Goal: Task Accomplishment & Management: Use online tool/utility

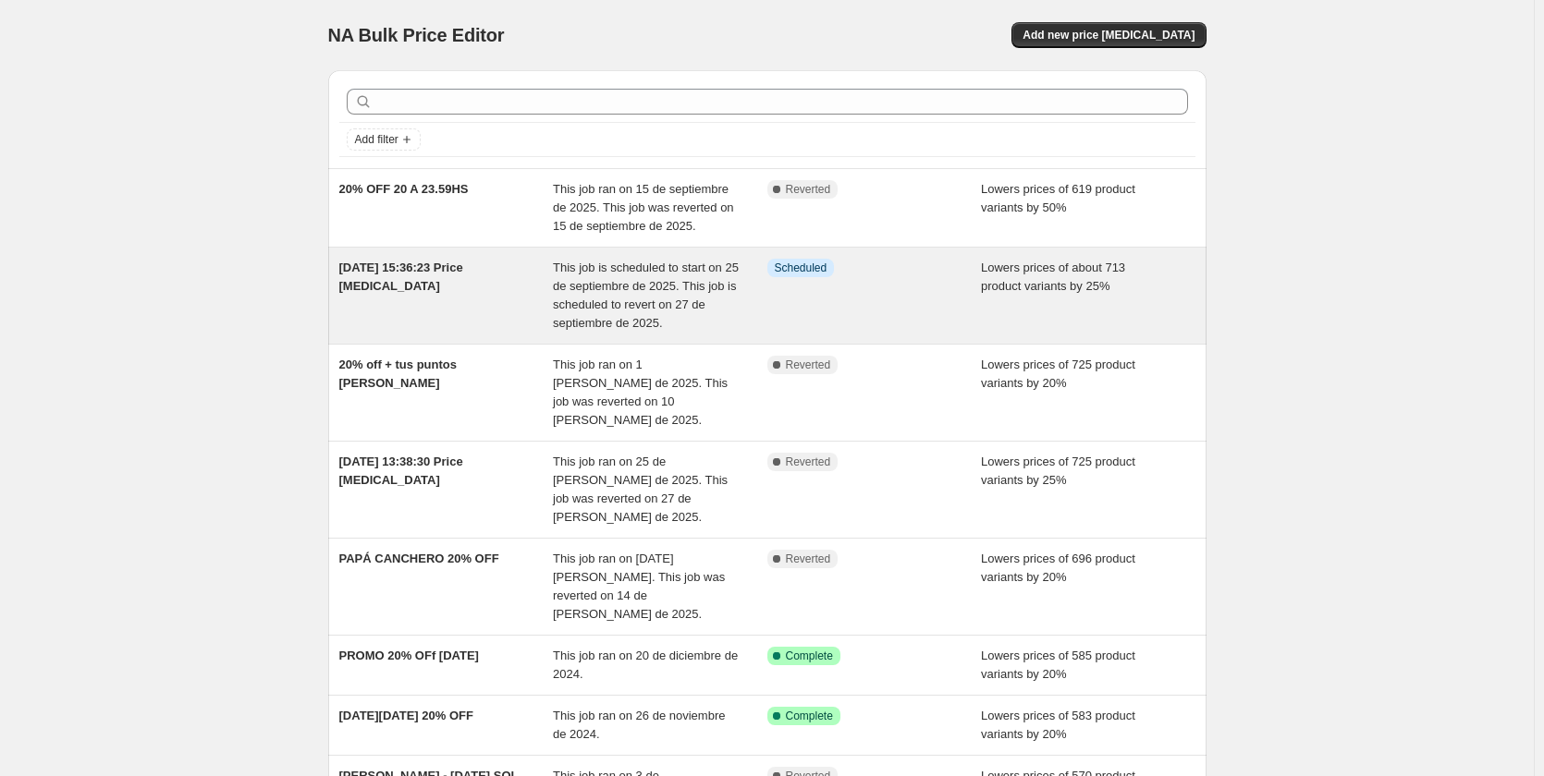
click at [908, 294] on div "Info Scheduled" at bounding box center [874, 296] width 214 height 74
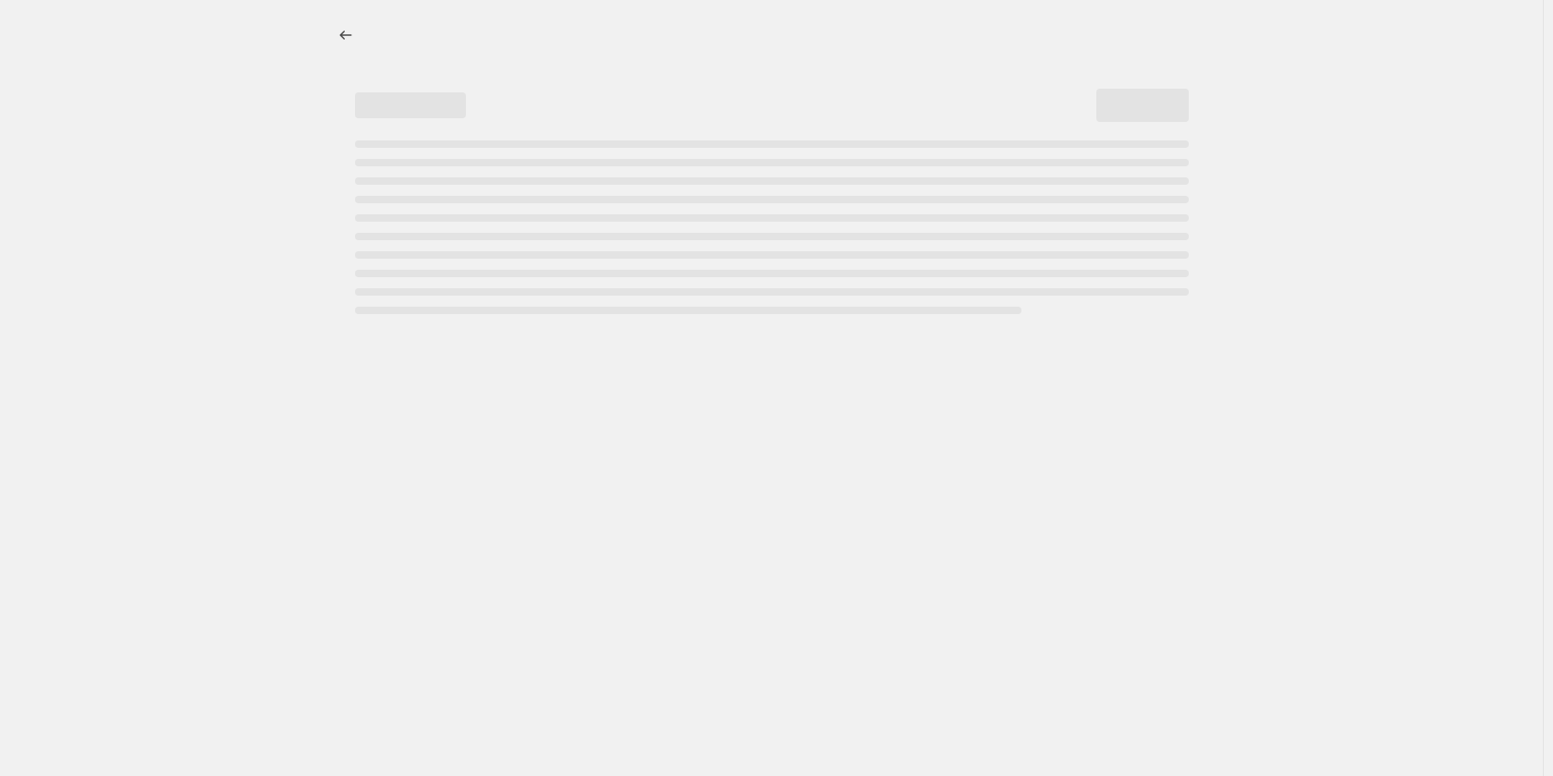
select select "percentage"
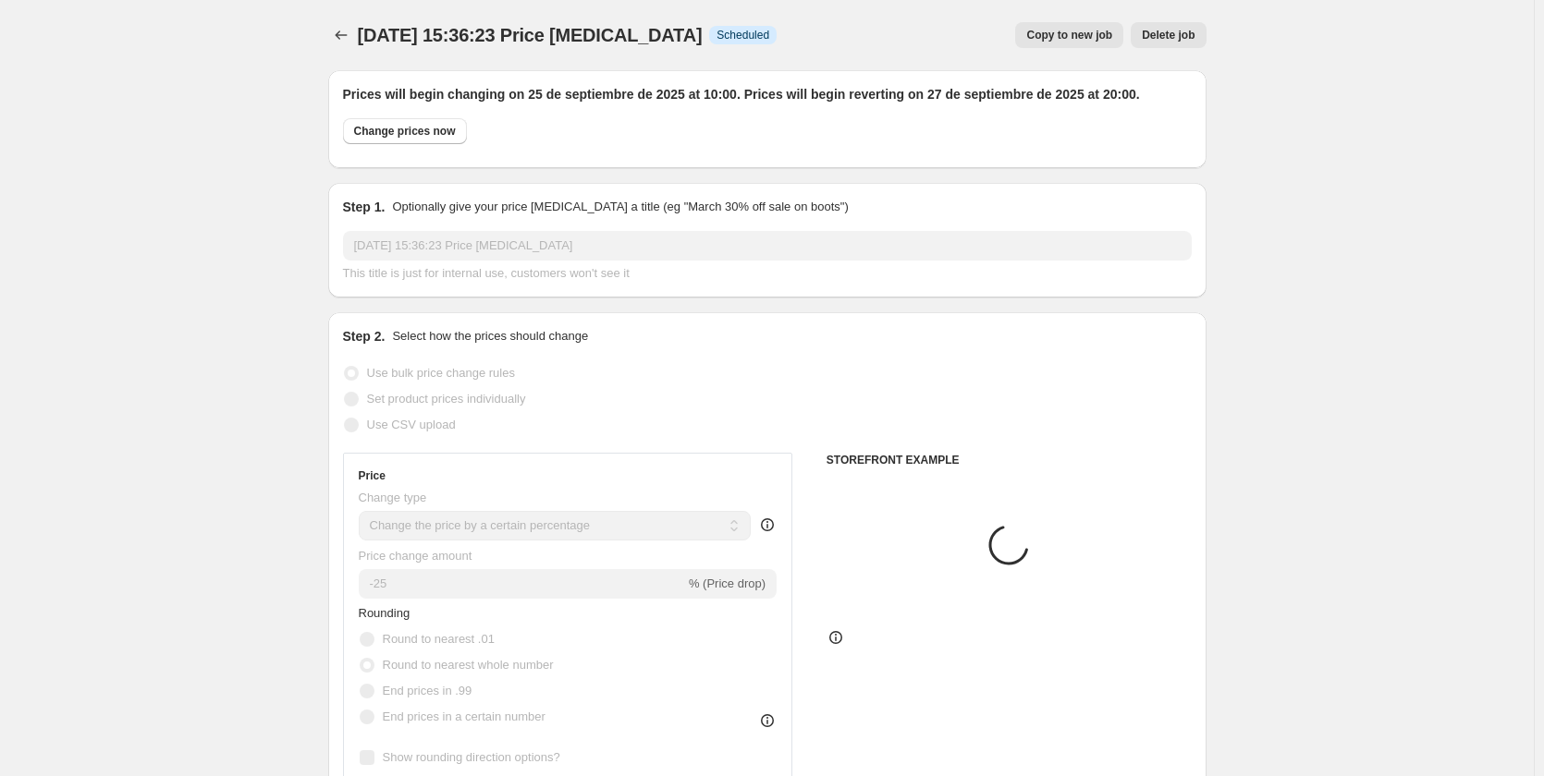
select select "product_type"
select select "product"
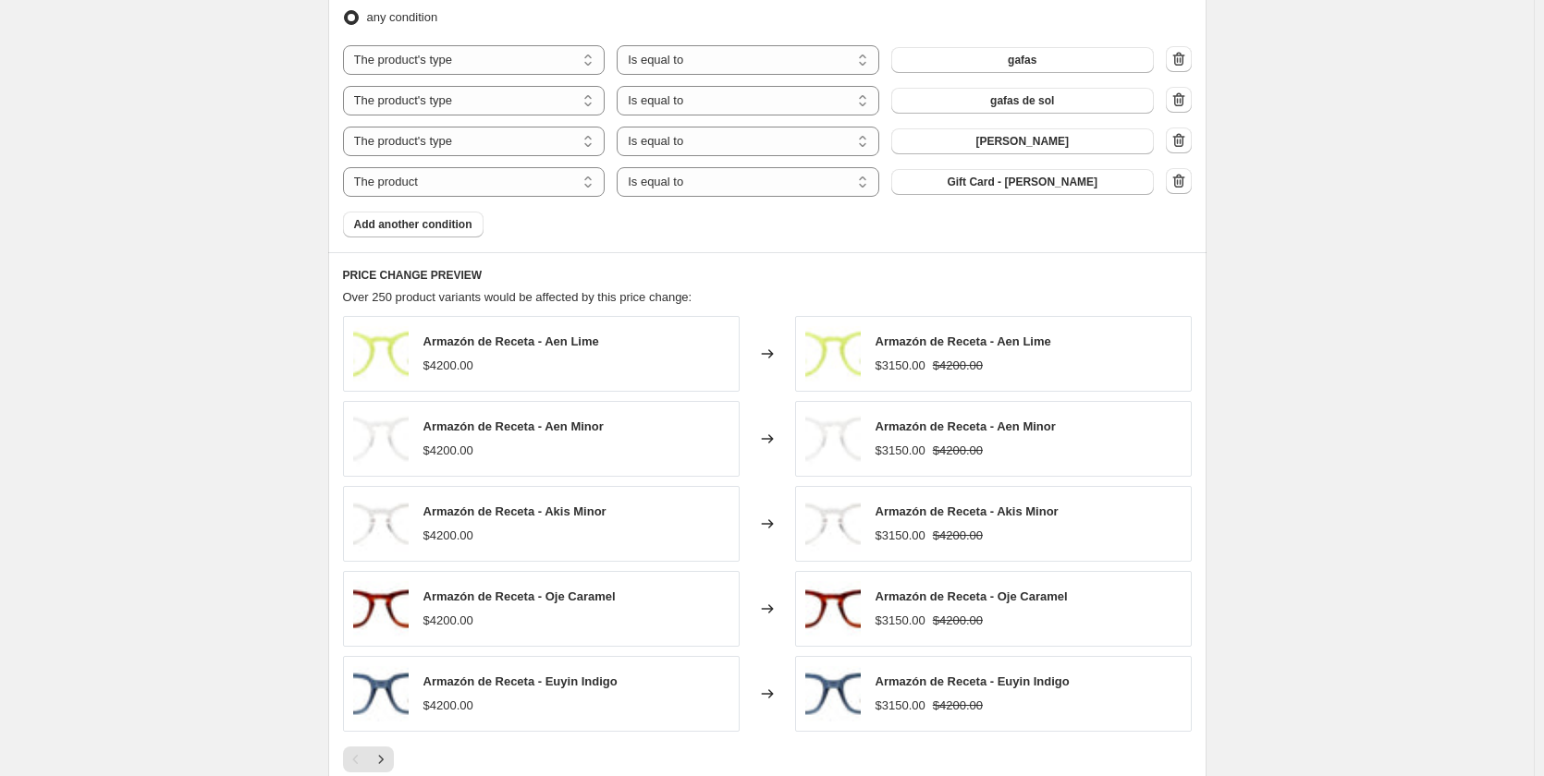
scroll to position [1184, 0]
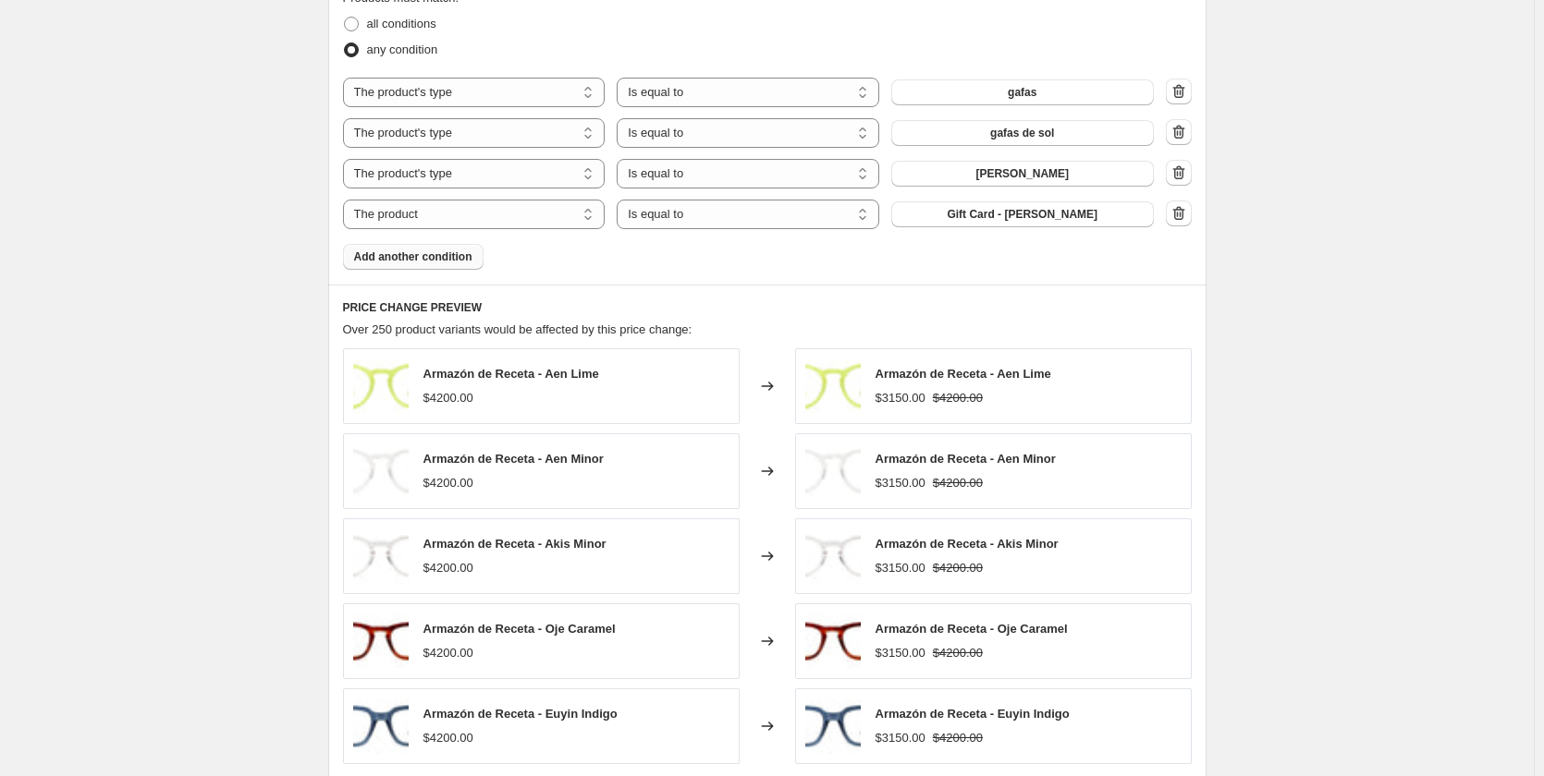
click at [417, 258] on span "Add another condition" at bounding box center [413, 257] width 118 height 15
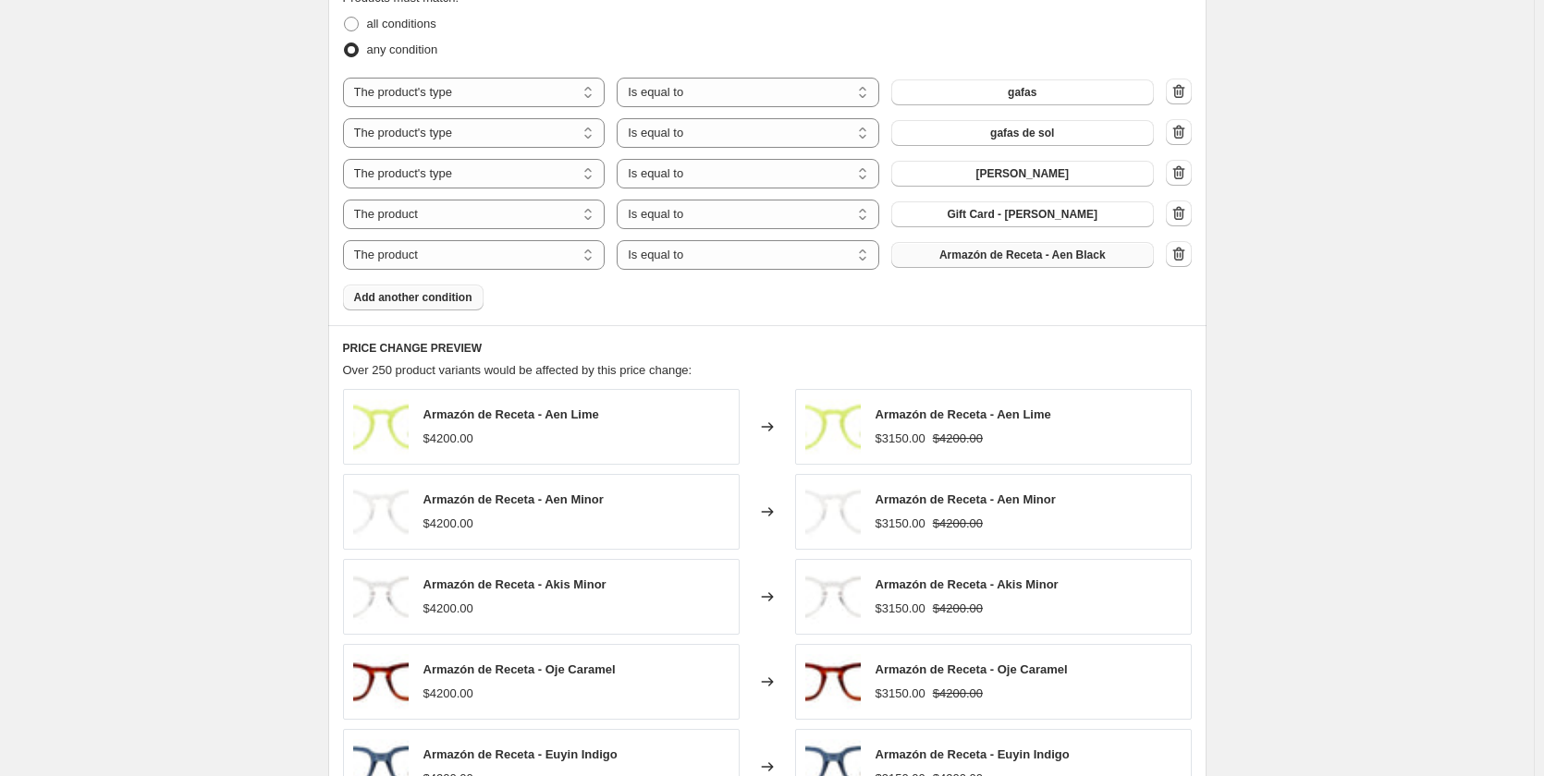
click at [1039, 258] on span "Armazón de Receta - Aen Black" at bounding box center [1022, 255] width 166 height 15
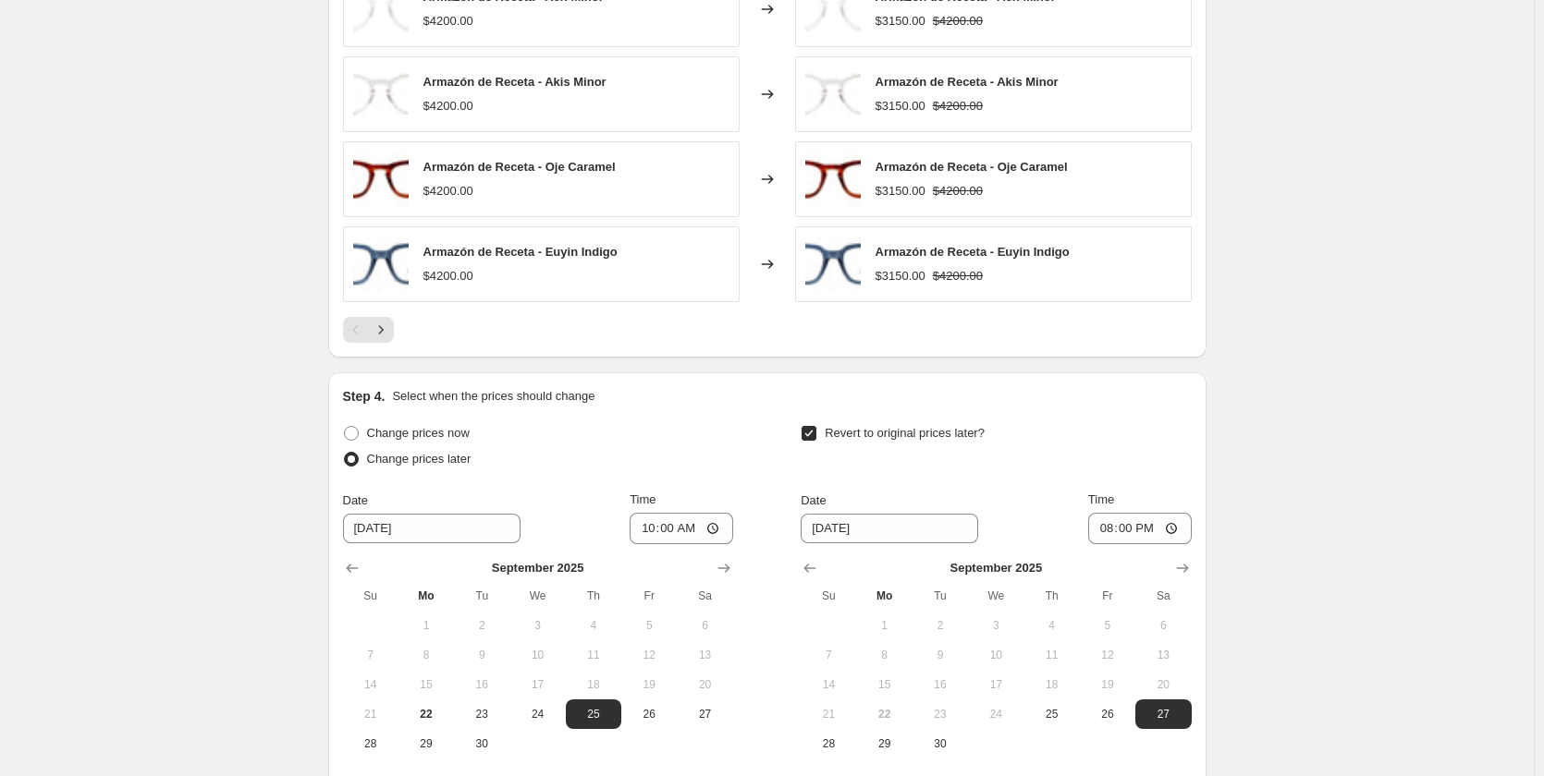
scroll to position [1872, 0]
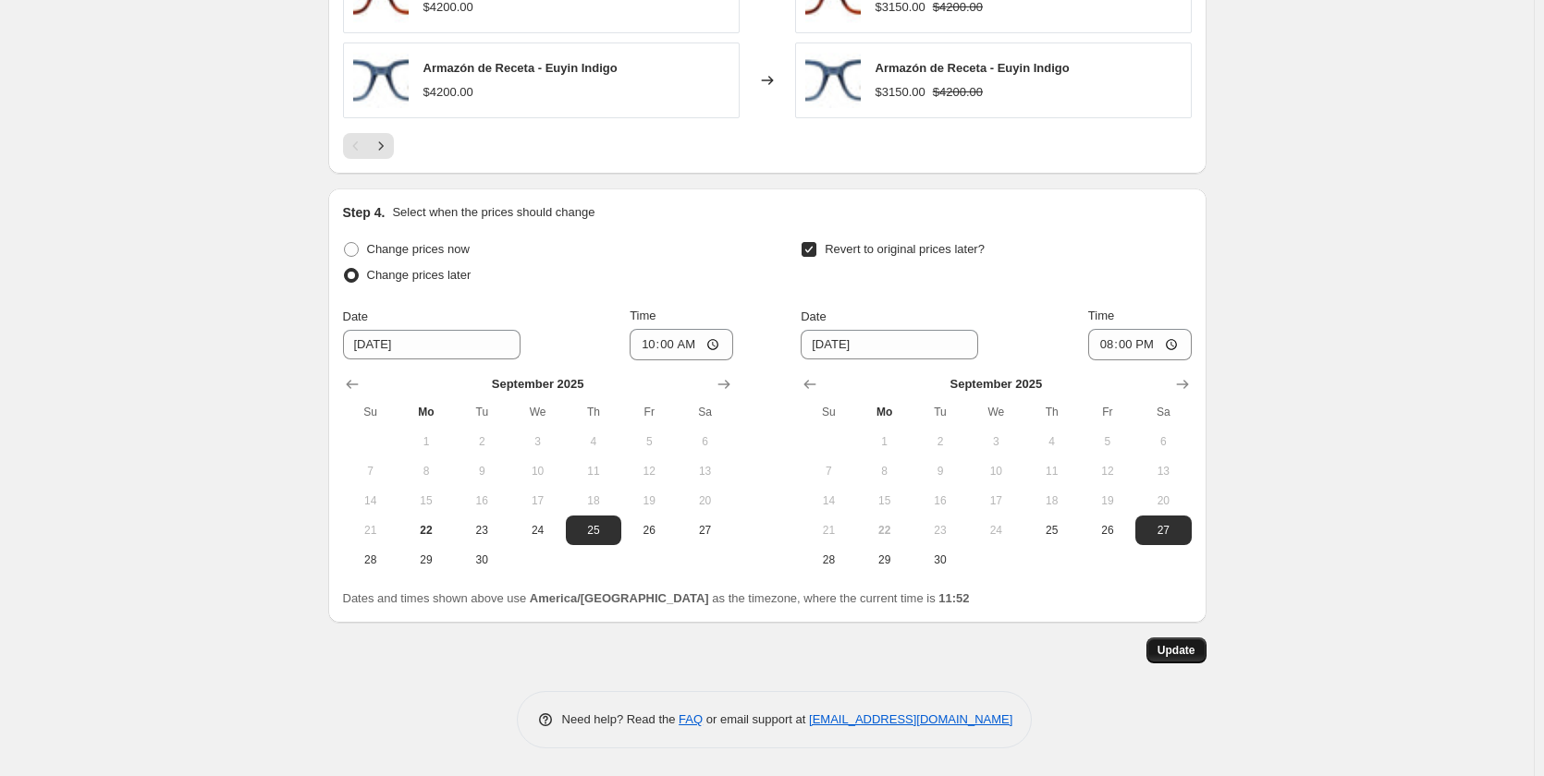
click at [1193, 647] on span "Update" at bounding box center [1176, 650] width 38 height 15
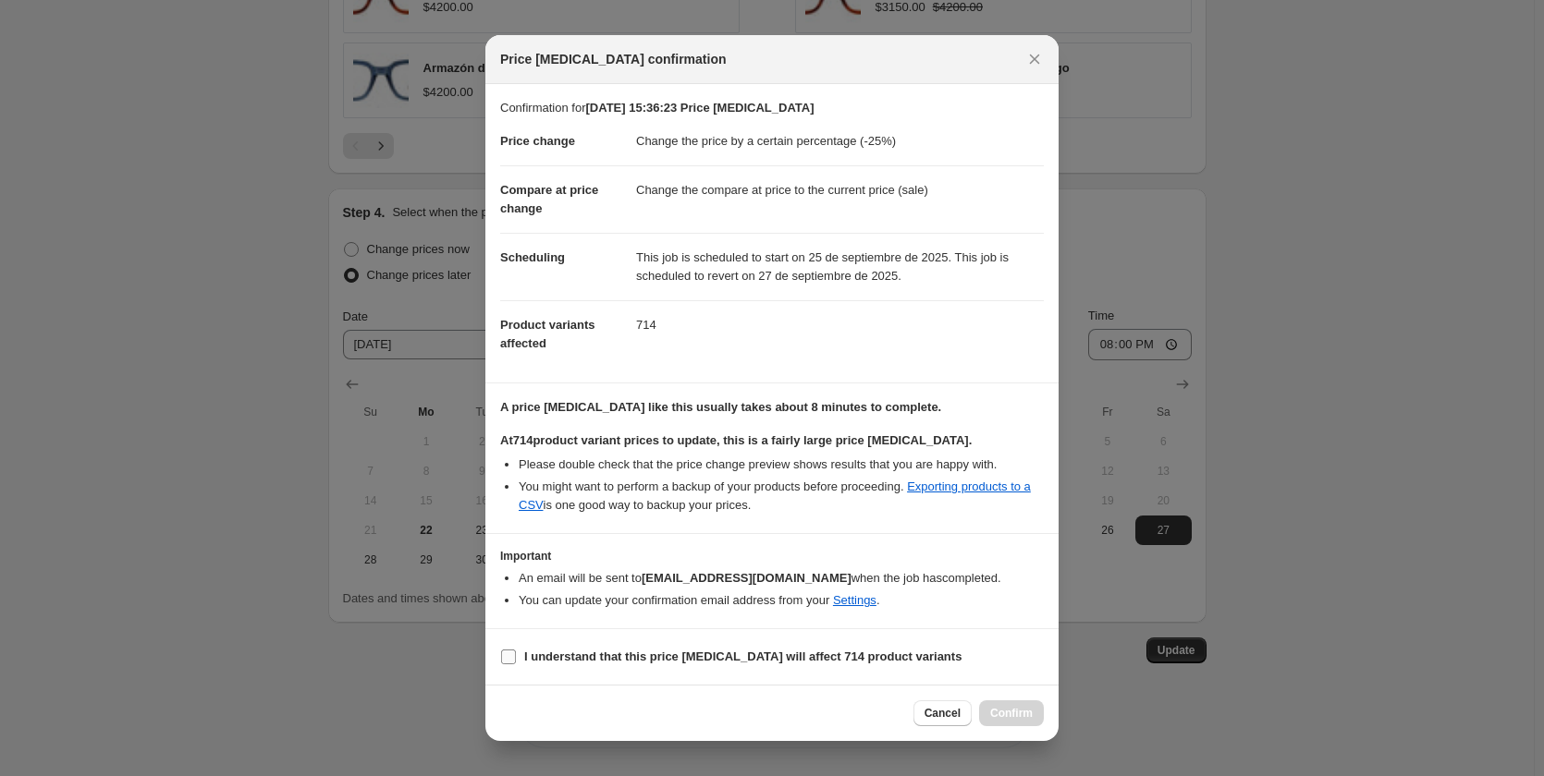
click at [545, 663] on b "I understand that this price [MEDICAL_DATA] will affect 714 product variants" at bounding box center [742, 657] width 437 height 14
click at [516, 663] on input "I understand that this price [MEDICAL_DATA] will affect 714 product variants" at bounding box center [508, 657] width 15 height 15
checkbox input "true"
click at [1008, 716] on span "Confirm" at bounding box center [1011, 713] width 43 height 15
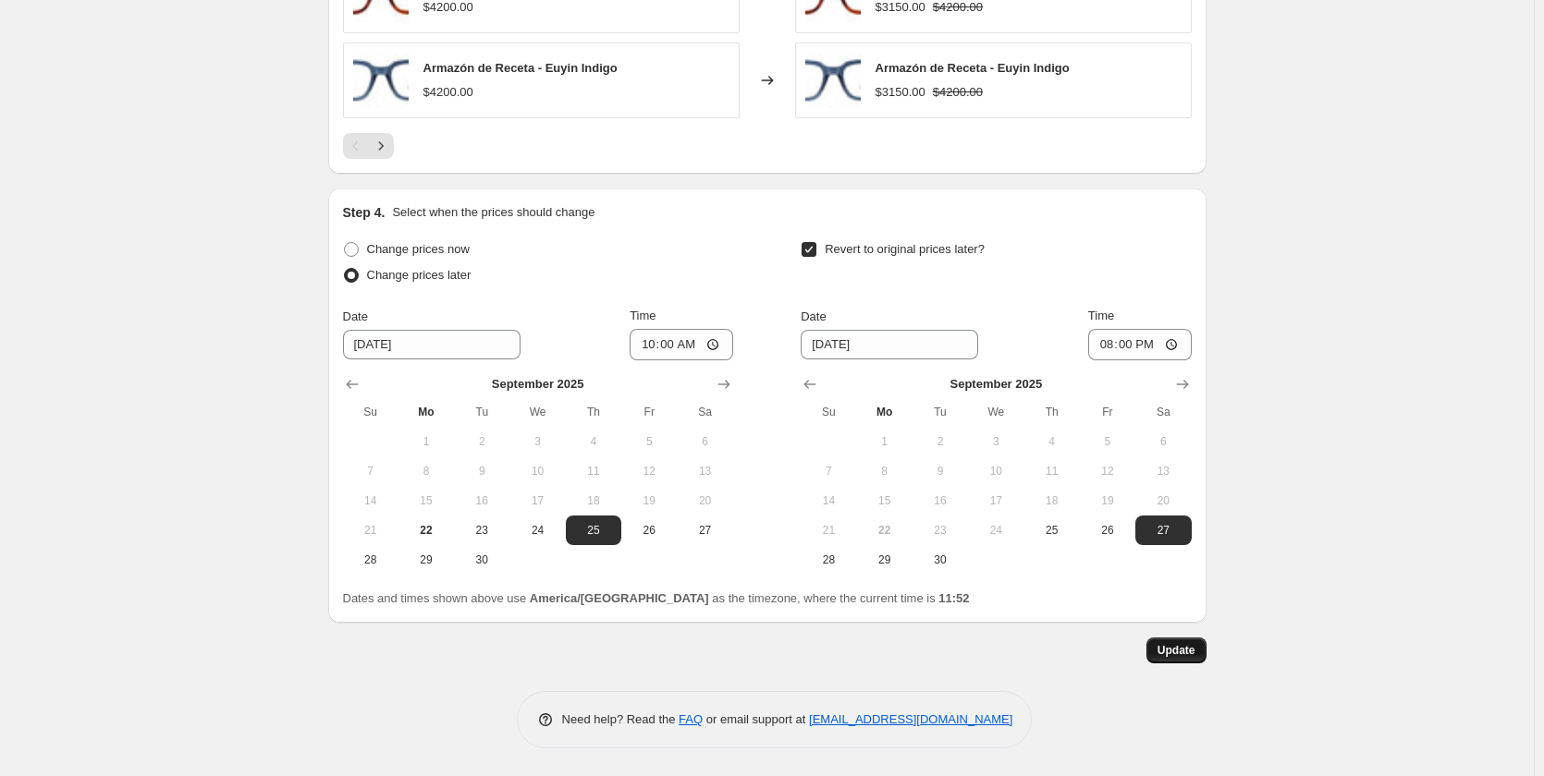
click at [1159, 651] on button "Update" at bounding box center [1176, 651] width 60 height 26
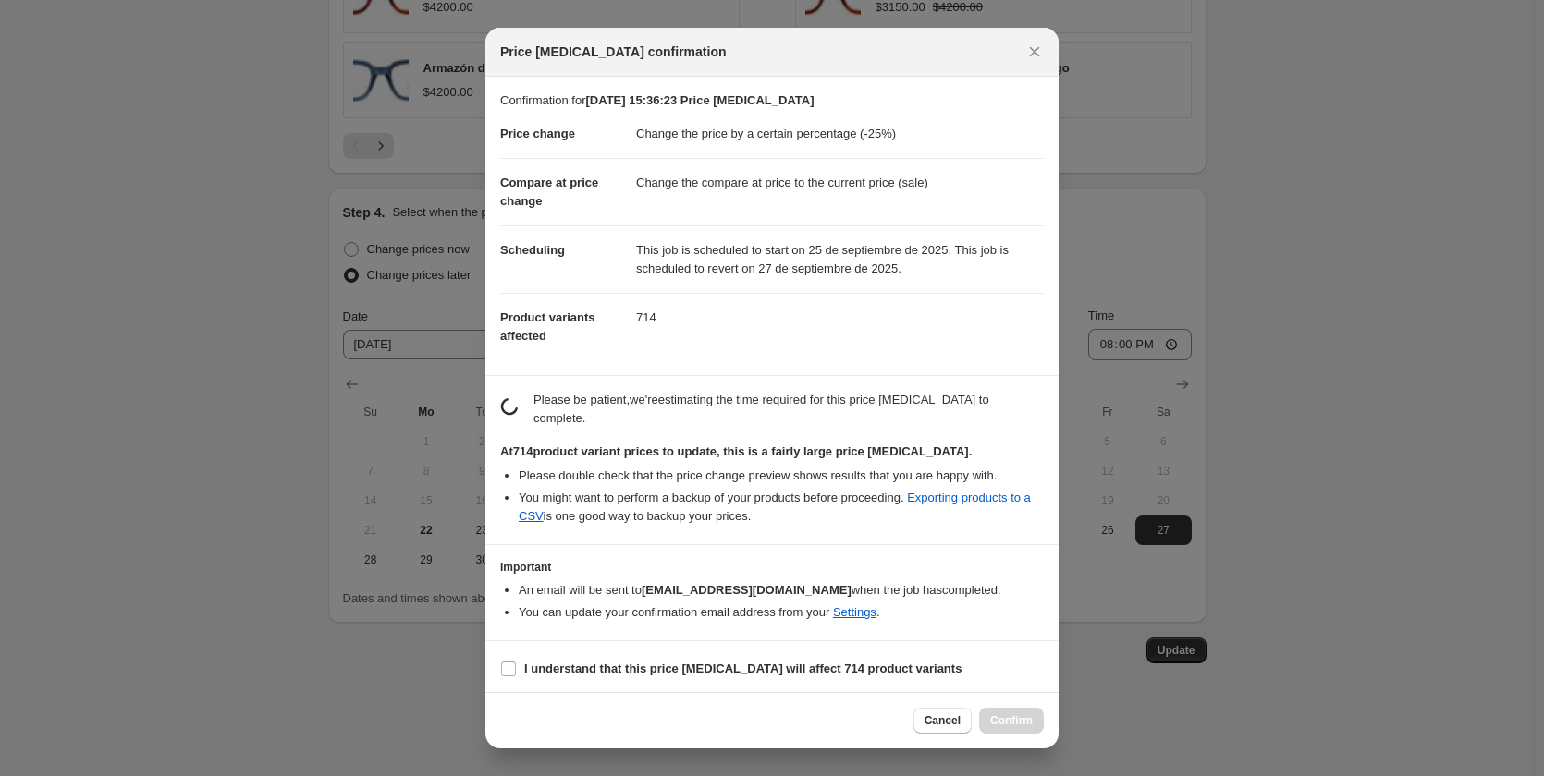
scroll to position [0, 0]
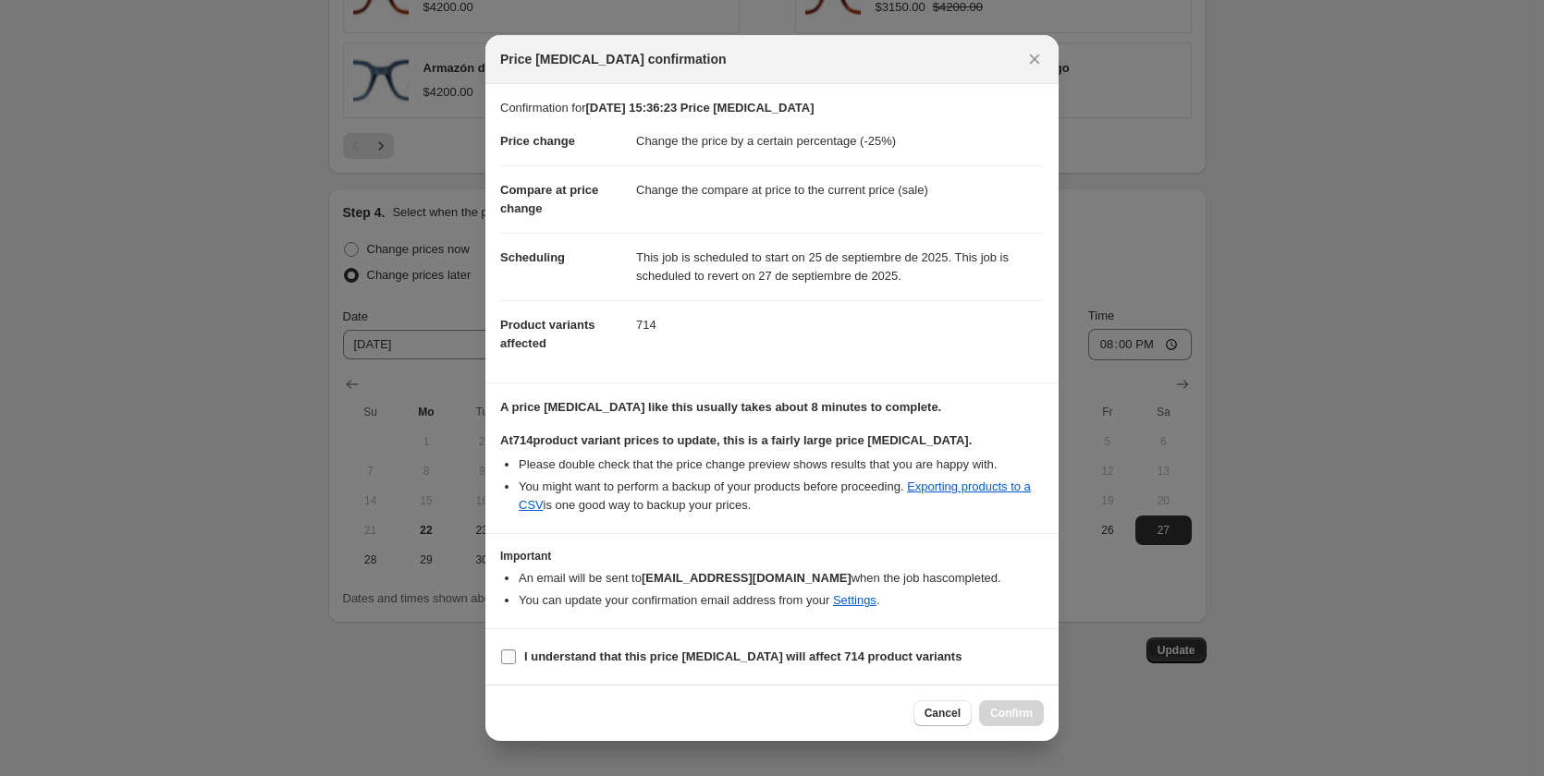
click at [525, 664] on b "I understand that this price [MEDICAL_DATA] will affect 714 product variants" at bounding box center [742, 657] width 437 height 14
click at [516, 664] on input "I understand that this price [MEDICAL_DATA] will affect 714 product variants" at bounding box center [508, 657] width 15 height 15
checkbox input "true"
click at [1007, 717] on span "Confirm" at bounding box center [1011, 713] width 43 height 15
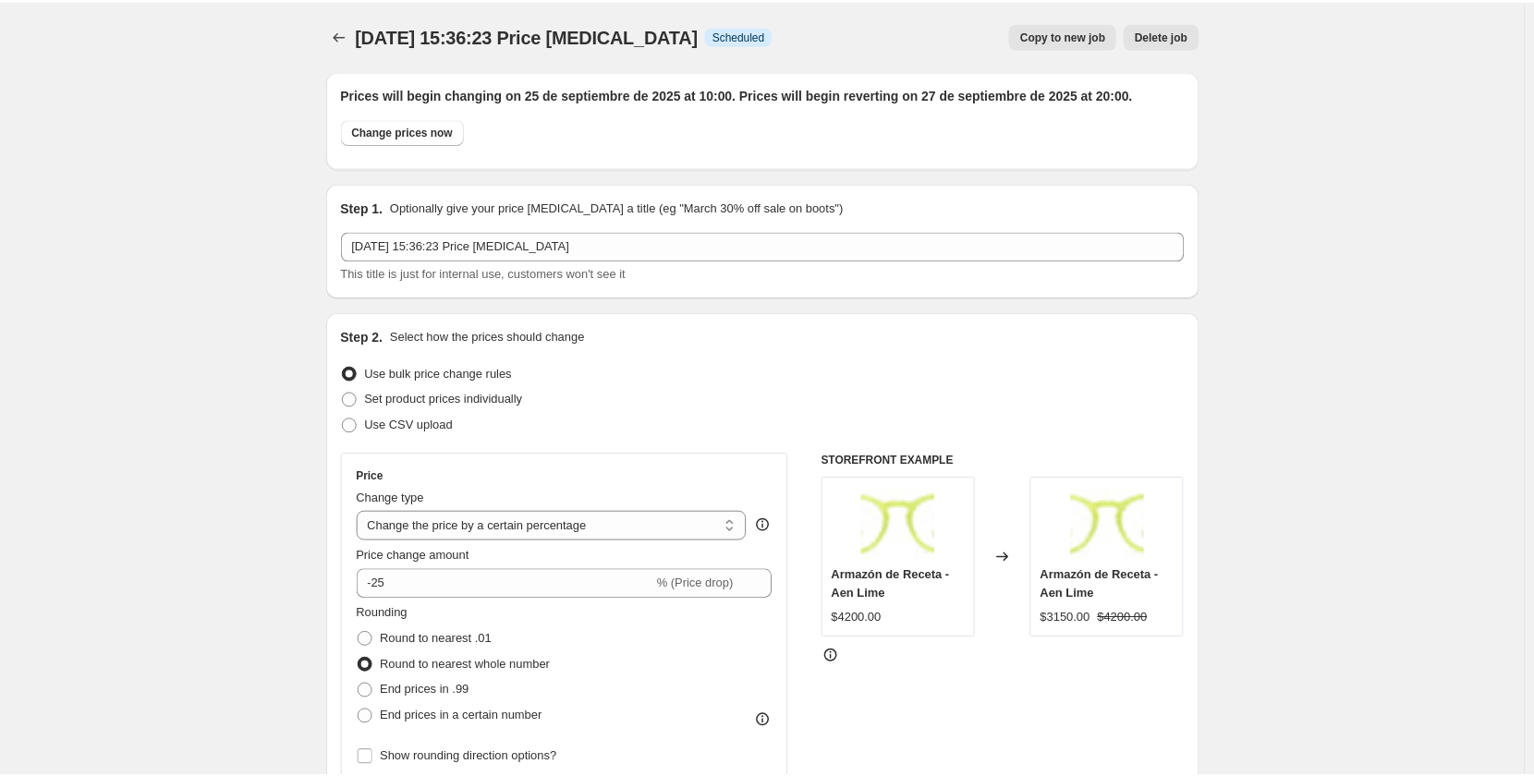
scroll to position [1872, 0]
